Goal: Task Accomplishment & Management: Complete application form

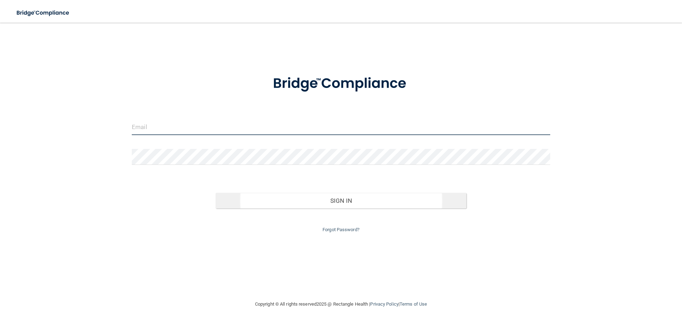
type input "[EMAIL_ADDRESS][DOMAIN_NAME]"
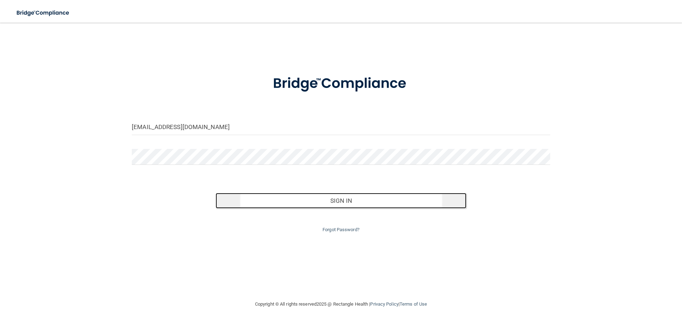
click at [332, 202] on button "Sign In" at bounding box center [340, 201] width 251 height 16
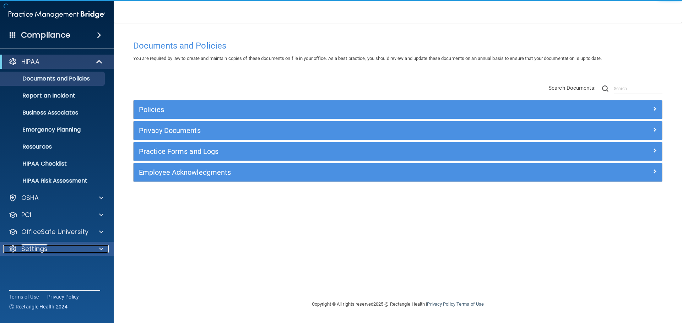
click at [63, 251] on div "Settings" at bounding box center [47, 249] width 88 height 9
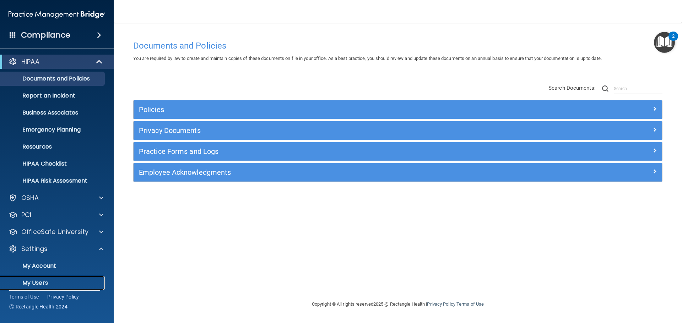
click at [34, 285] on p "My Users" at bounding box center [53, 283] width 97 height 7
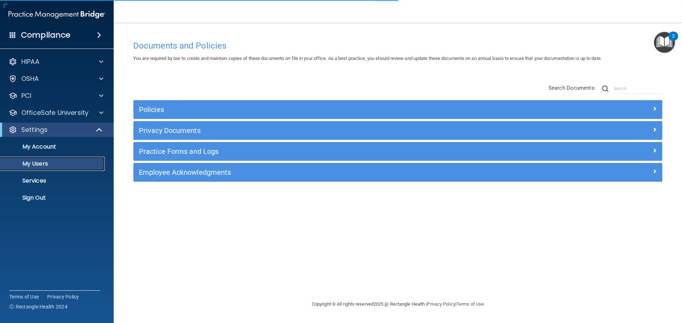
select select "20"
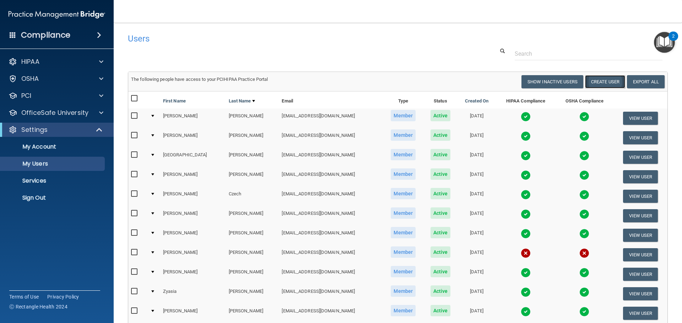
click at [597, 83] on button "Create User" at bounding box center [605, 81] width 40 height 13
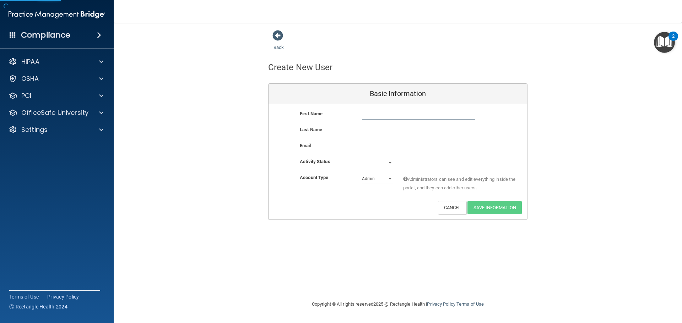
click at [381, 115] on input "text" at bounding box center [418, 115] width 113 height 11
type input "[PERSON_NAME]"
click at [394, 150] on input "email" at bounding box center [418, 147] width 113 height 11
click at [385, 146] on input "email" at bounding box center [418, 147] width 113 height 11
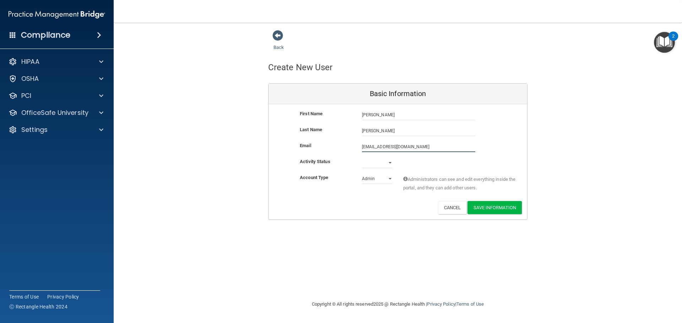
type input "[EMAIL_ADDRESS][DOMAIN_NAME]"
click at [388, 159] on select "Active Inactive" at bounding box center [377, 163] width 31 height 11
select select "active"
click at [362, 158] on select "Active Inactive" at bounding box center [377, 163] width 31 height 11
click at [378, 180] on select "Admin Member" at bounding box center [377, 179] width 31 height 11
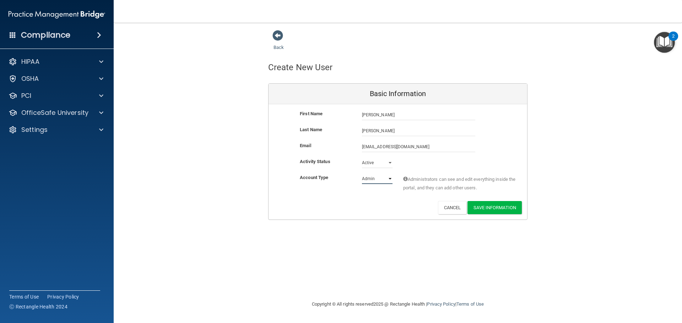
select select "practice_member"
click at [362, 174] on select "Admin Member" at bounding box center [377, 179] width 31 height 11
click at [502, 207] on button "Save Information" at bounding box center [494, 207] width 54 height 13
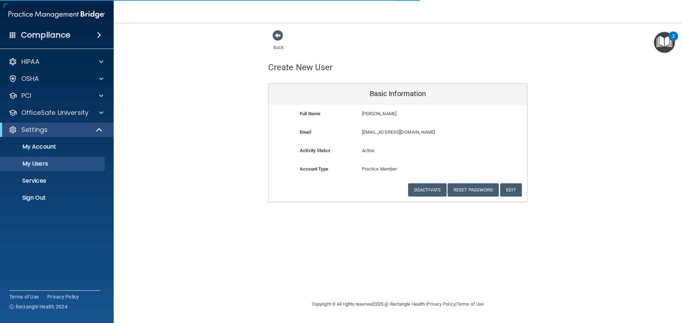
select select "20"
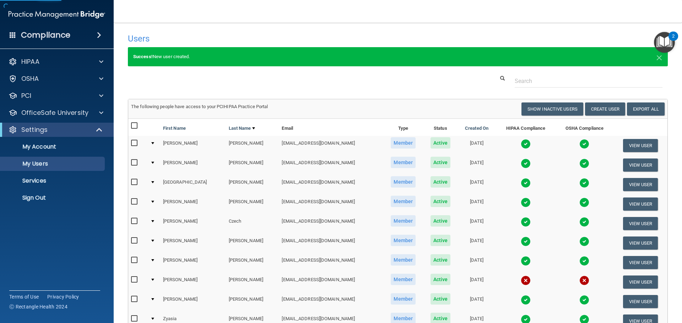
scroll to position [166, 0]
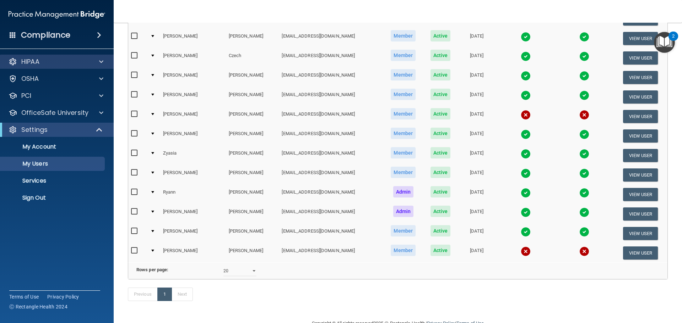
click at [42, 67] on div "HIPAA" at bounding box center [57, 62] width 114 height 14
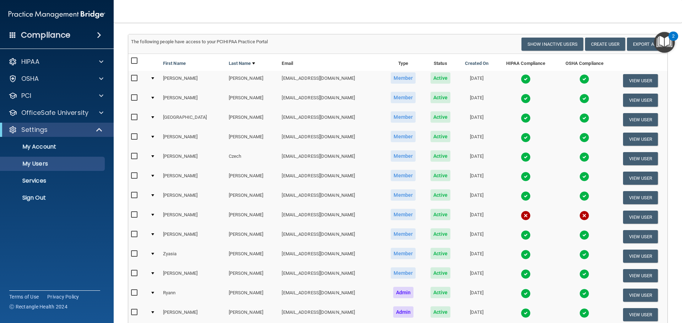
scroll to position [0, 0]
